Goal: Information Seeking & Learning: Learn about a topic

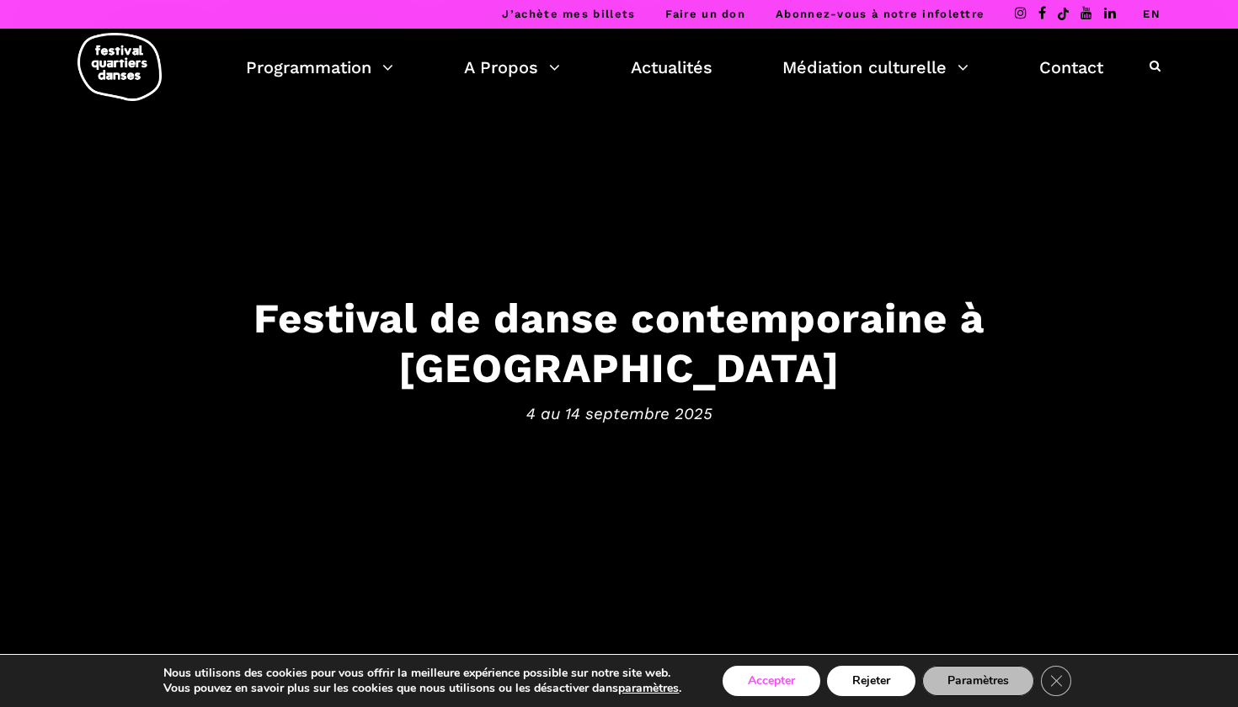
click at [673, 437] on button "Accepter" at bounding box center [772, 681] width 98 height 30
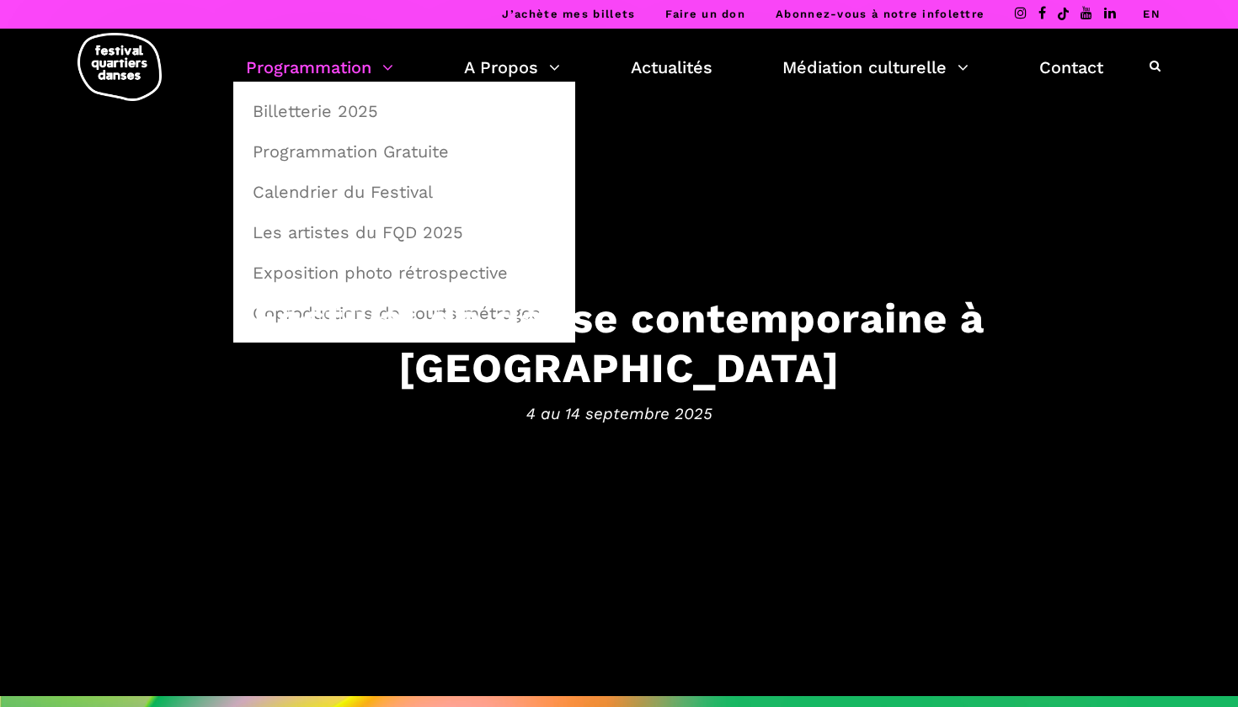
click at [317, 78] on link "Programmation" at bounding box center [319, 67] width 147 height 29
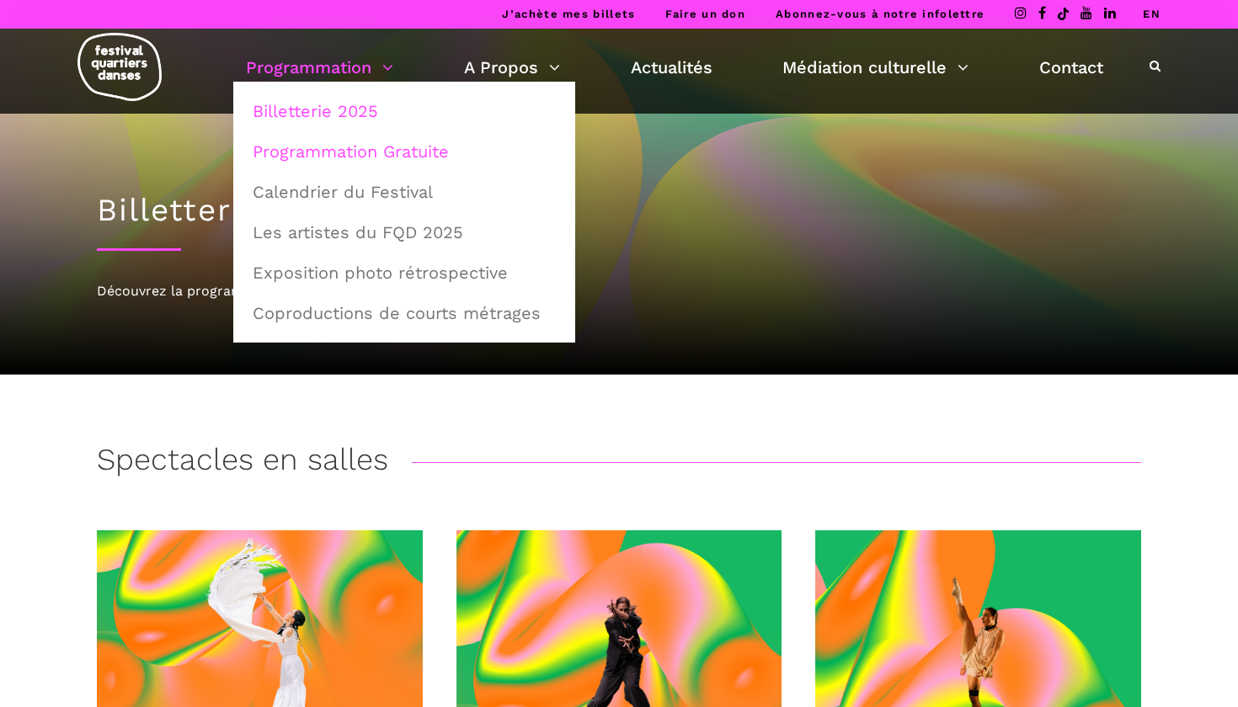
click at [370, 160] on link "Programmation Gratuite" at bounding box center [404, 151] width 323 height 39
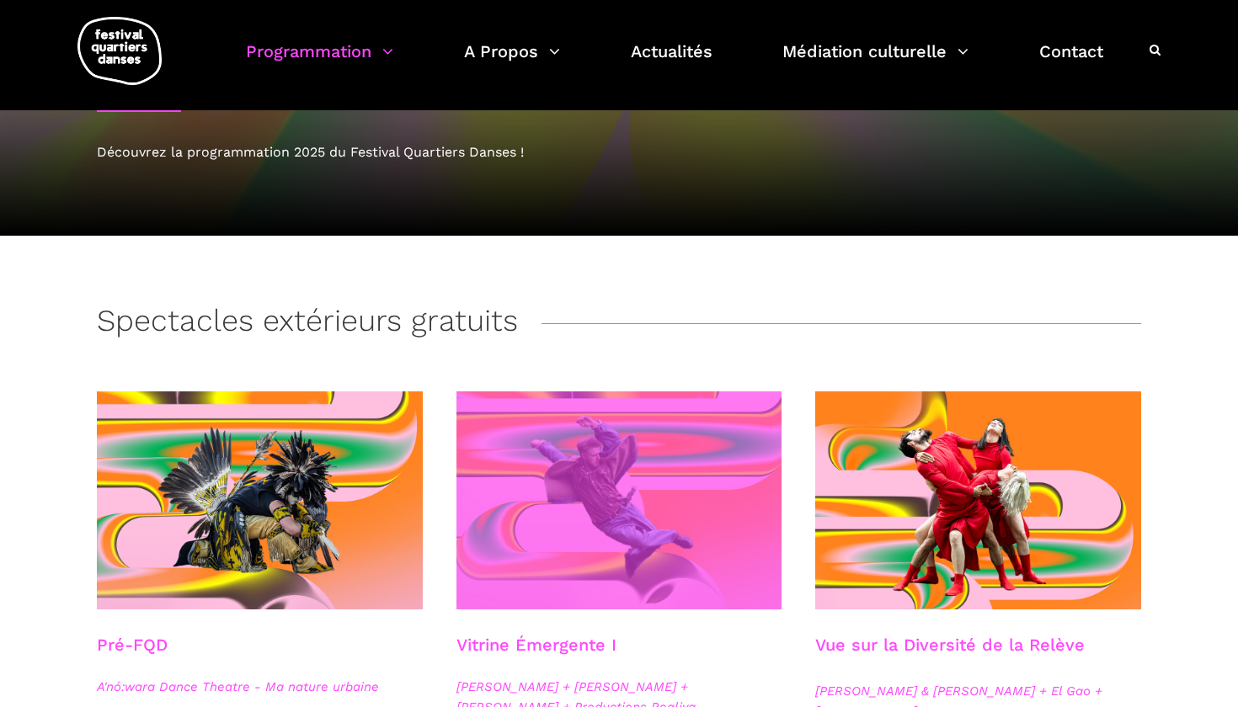
scroll to position [141, 0]
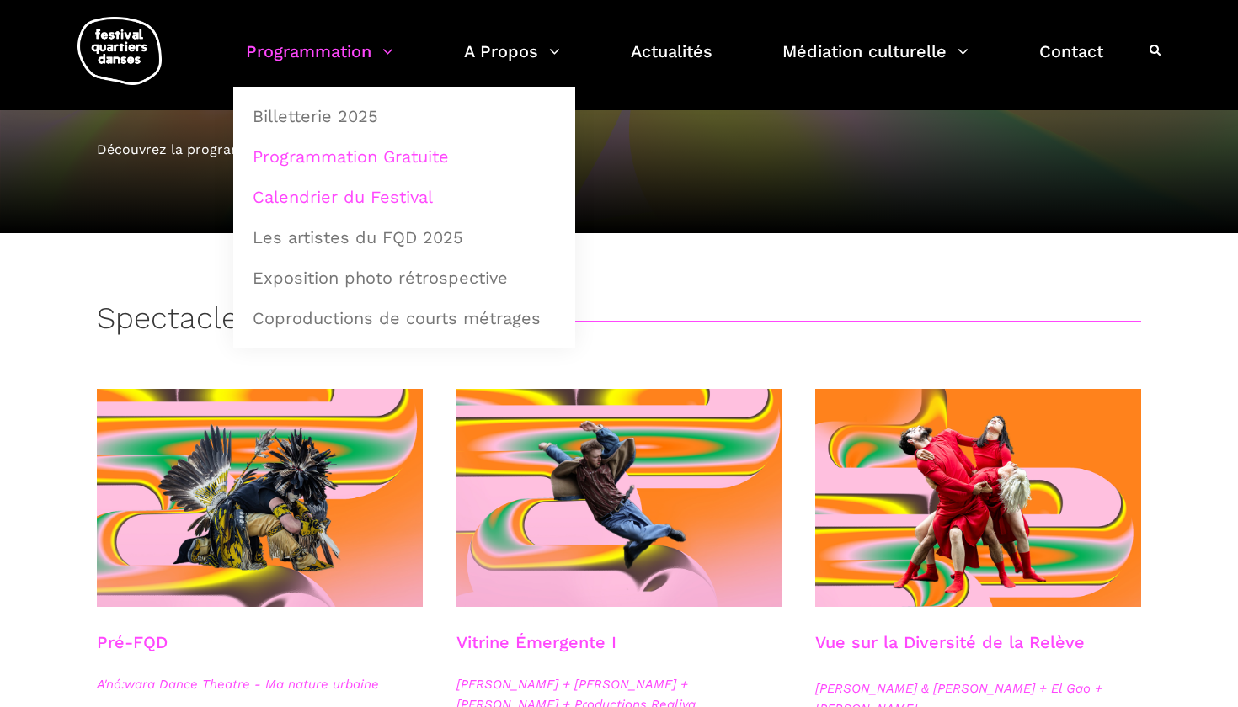
click at [359, 196] on link "Calendrier du Festival" at bounding box center [404, 197] width 323 height 39
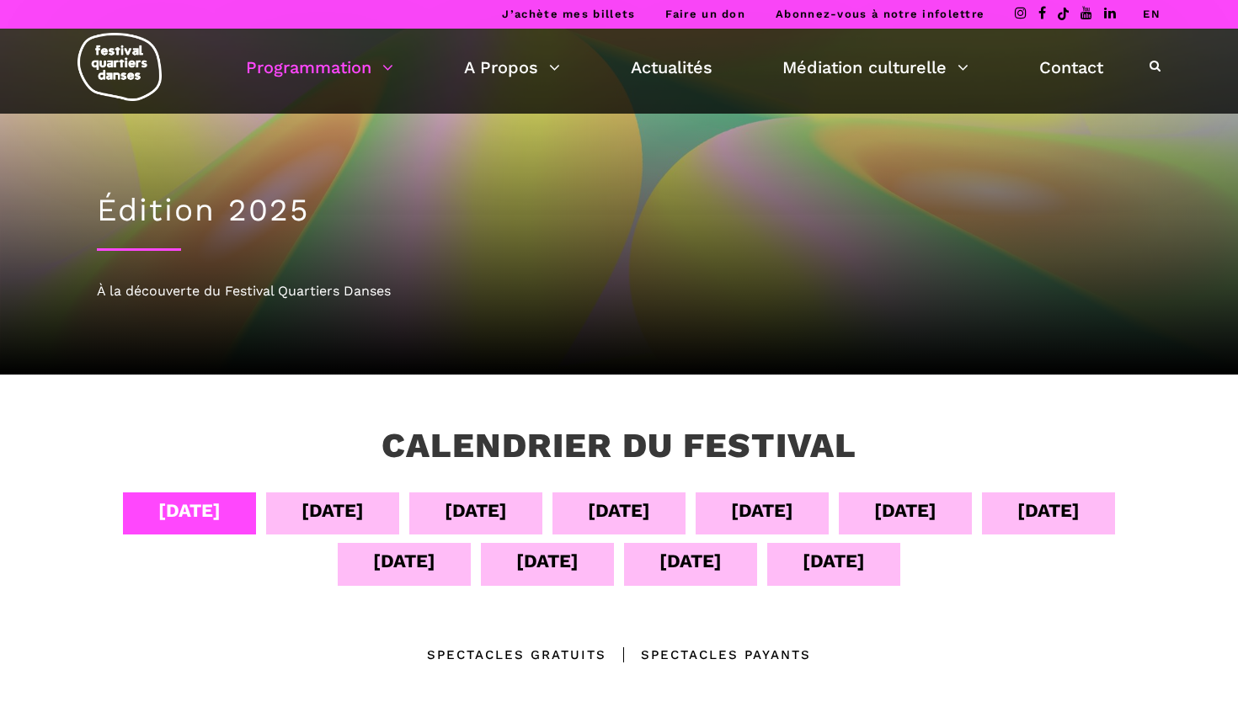
click at [193, 518] on div "[DATE]" at bounding box center [189, 510] width 62 height 29
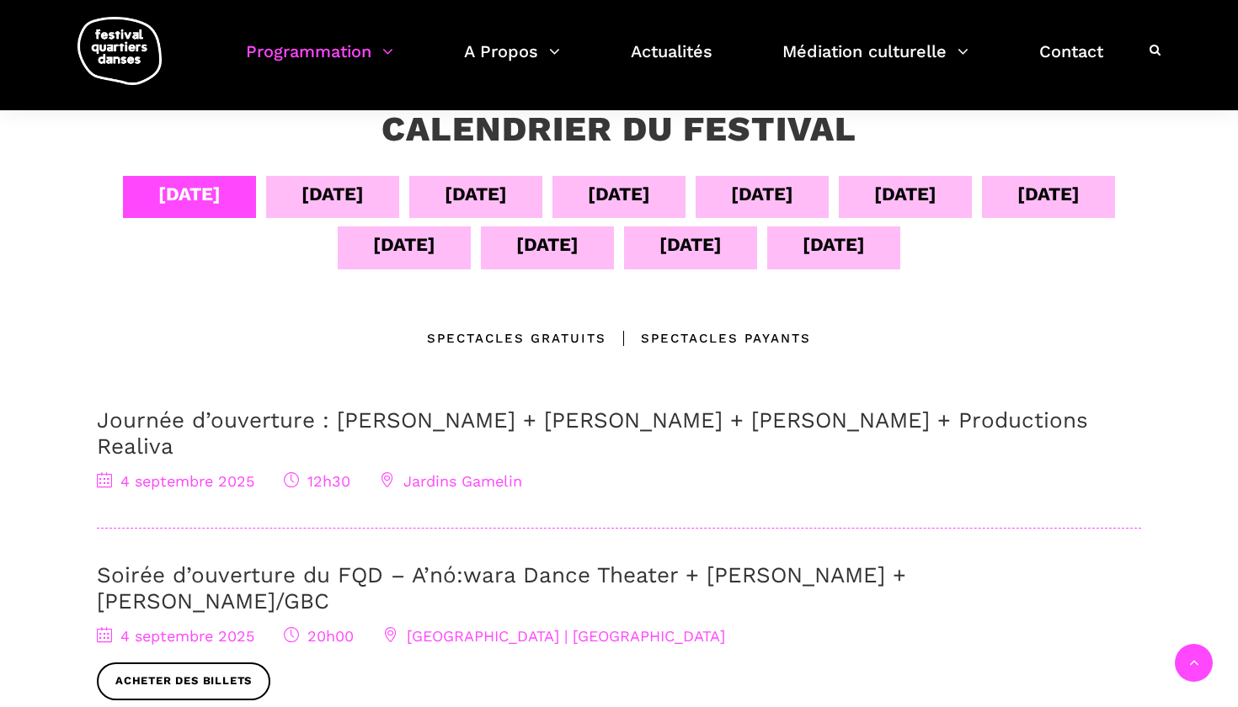
scroll to position [317, 0]
click at [362, 195] on div "[DATE]" at bounding box center [332, 196] width 133 height 42
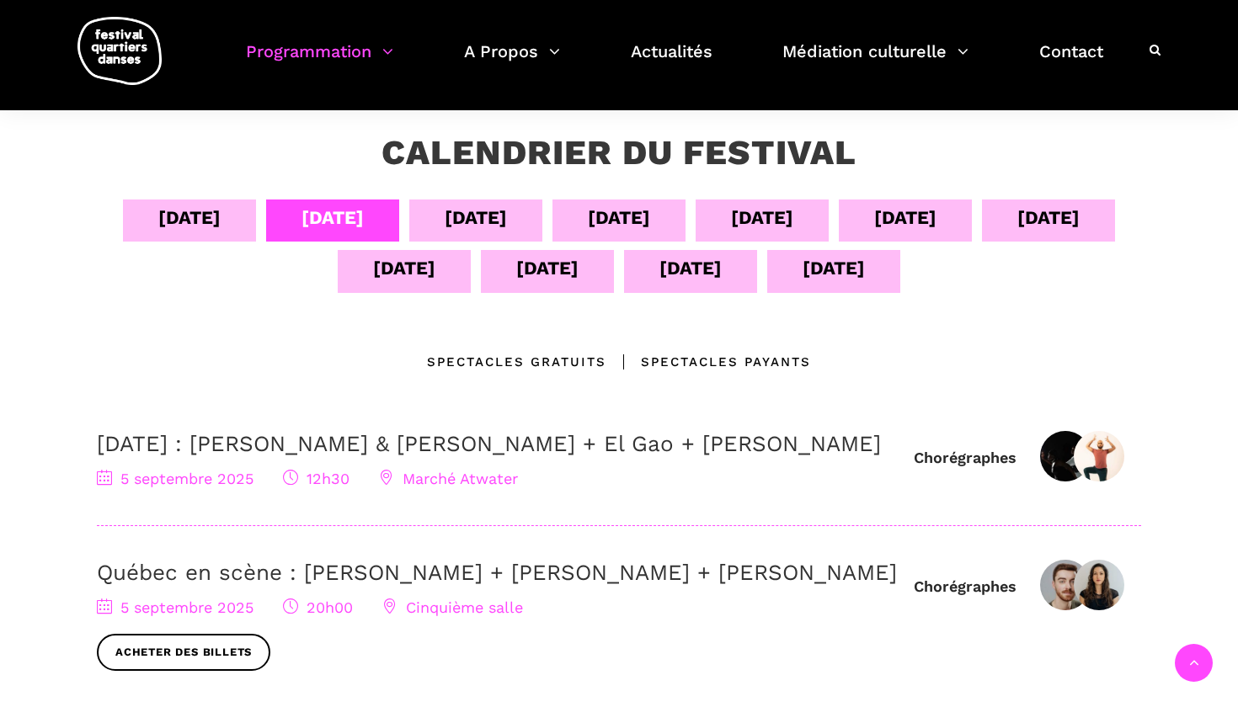
scroll to position [291, 0]
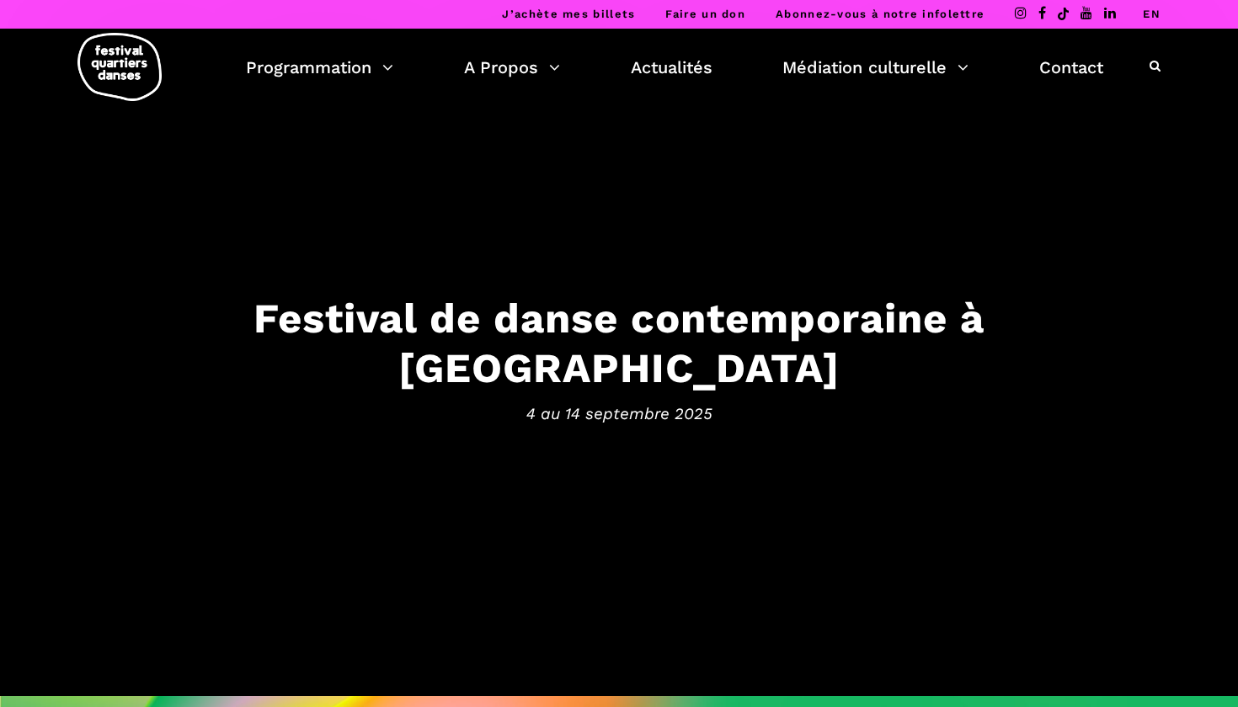
scroll to position [1, 0]
